Goal: Subscribe to service/newsletter

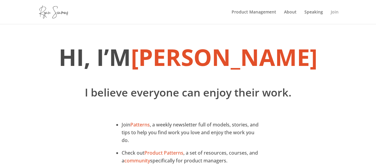
click at [334, 14] on link "Join" at bounding box center [335, 17] width 8 height 14
click at [242, 27] on div "Hi, I’m [PERSON_NAME] I believe everyone can enjoy their work." at bounding box center [188, 71] width 376 height 95
click at [261, 13] on link "Product Management" at bounding box center [254, 17] width 45 height 14
click at [292, 13] on link "About" at bounding box center [290, 17] width 13 height 14
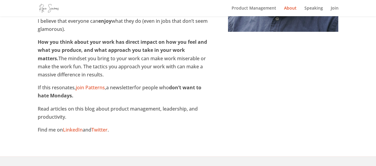
scroll to position [240, 0]
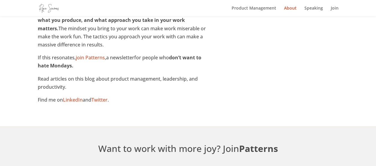
click at [104, 100] on link "Twitter" at bounding box center [99, 99] width 16 height 7
click at [73, 99] on link "LinkedIn" at bounding box center [73, 99] width 20 height 7
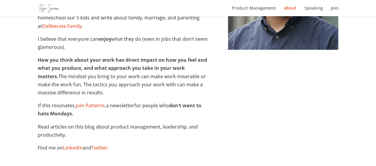
scroll to position [120, 0]
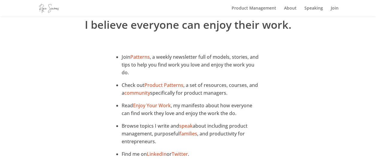
scroll to position [236, 0]
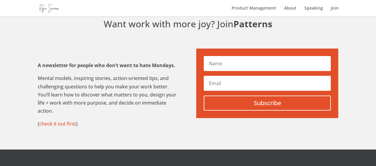
click at [236, 30] on h1 "Want work with more joy? Join Patterns" at bounding box center [188, 25] width 301 height 16
click at [155, 42] on div "A newsletter for people who don’t want to hate Mondays. Mental models, inspirin…" at bounding box center [188, 95] width 301 height 108
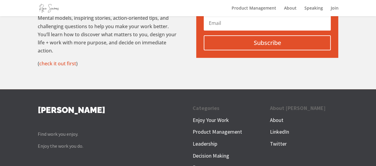
scroll to position [318, 0]
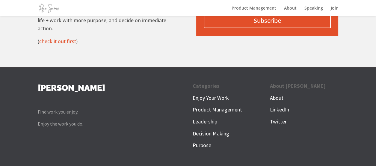
click at [58, 42] on link "check it out first" at bounding box center [57, 41] width 37 height 7
